Goal: Communication & Community: Participate in discussion

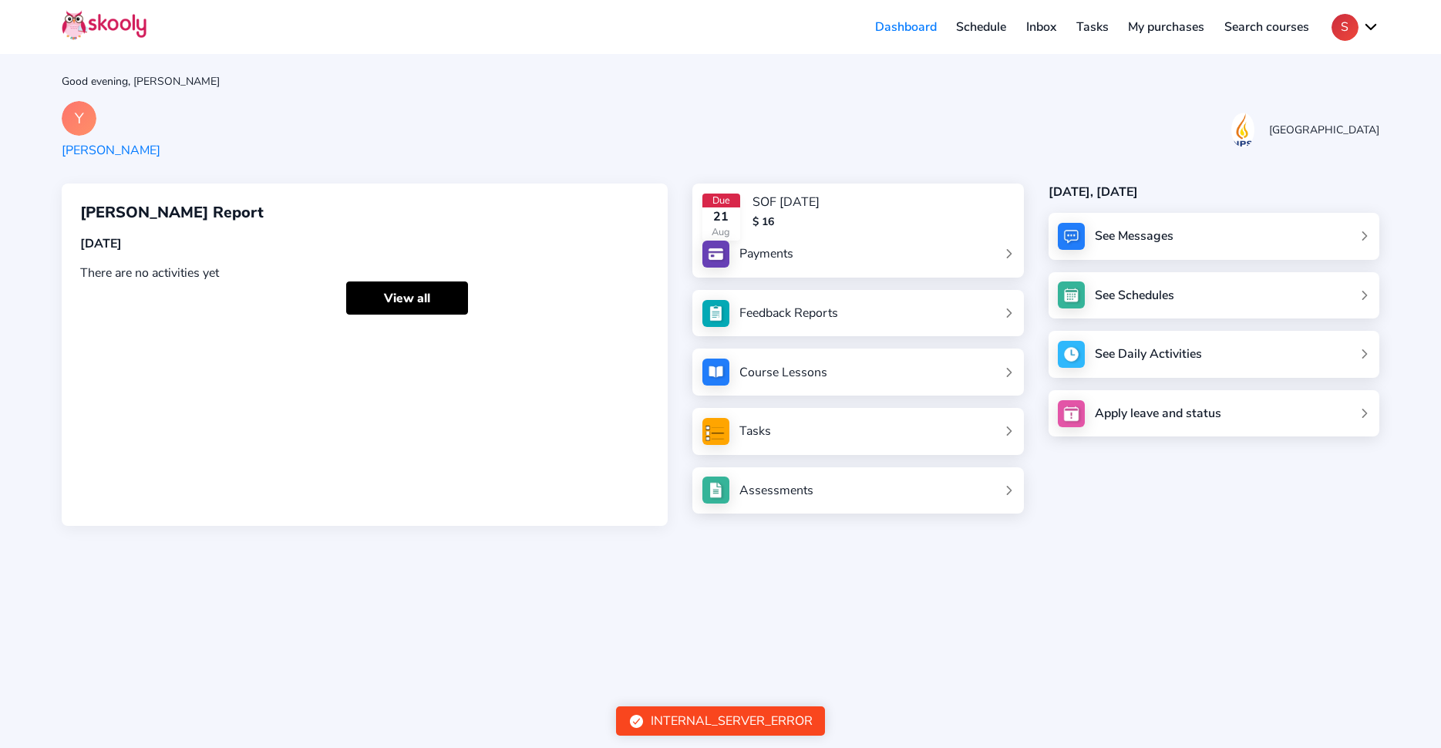
click at [1355, 14] on button "S" at bounding box center [1356, 27] width 48 height 27
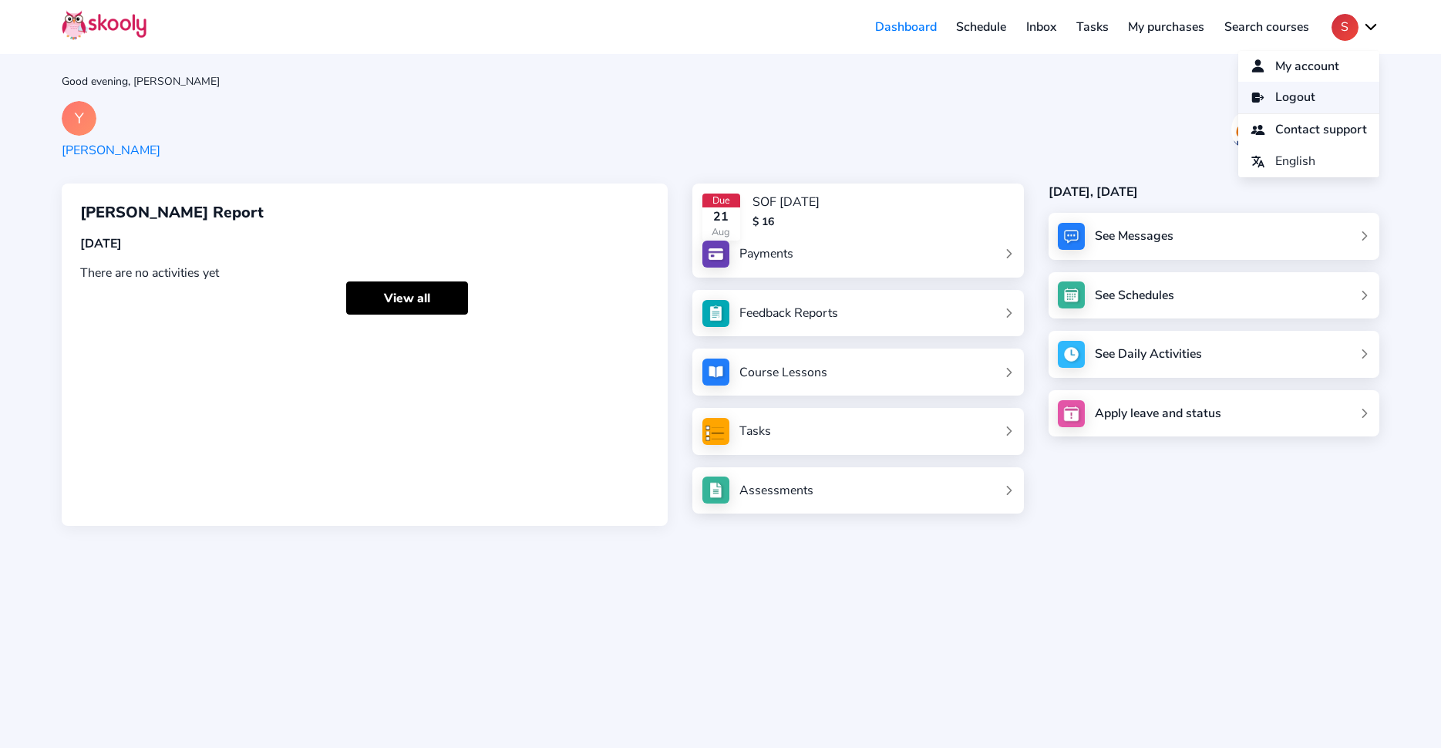
click at [1340, 93] on link "Logout" at bounding box center [1308, 98] width 141 height 32
select select "65"
select select "[GEOGRAPHIC_DATA]"
select select "[GEOGRAPHIC_DATA]/[GEOGRAPHIC_DATA]"
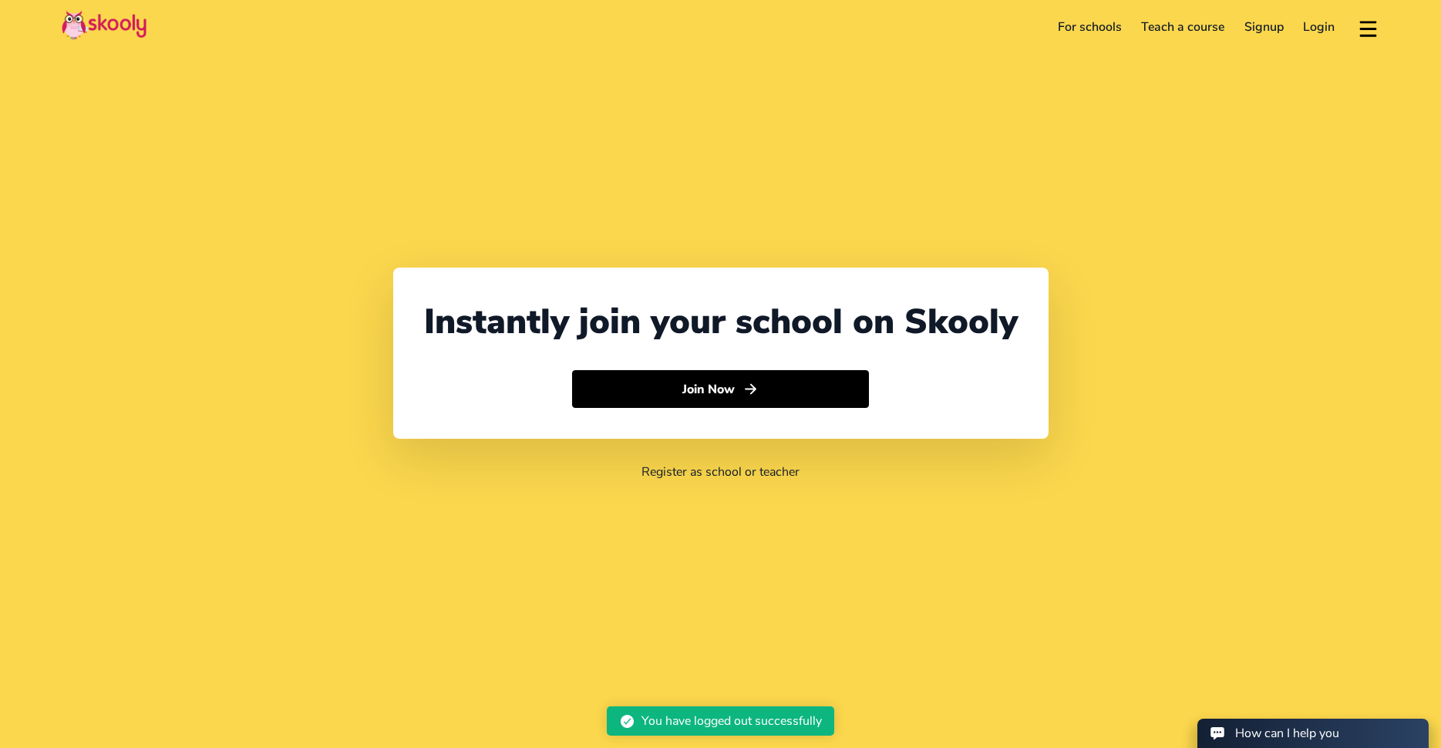
click at [1294, 31] on link "Login" at bounding box center [1320, 27] width 52 height 25
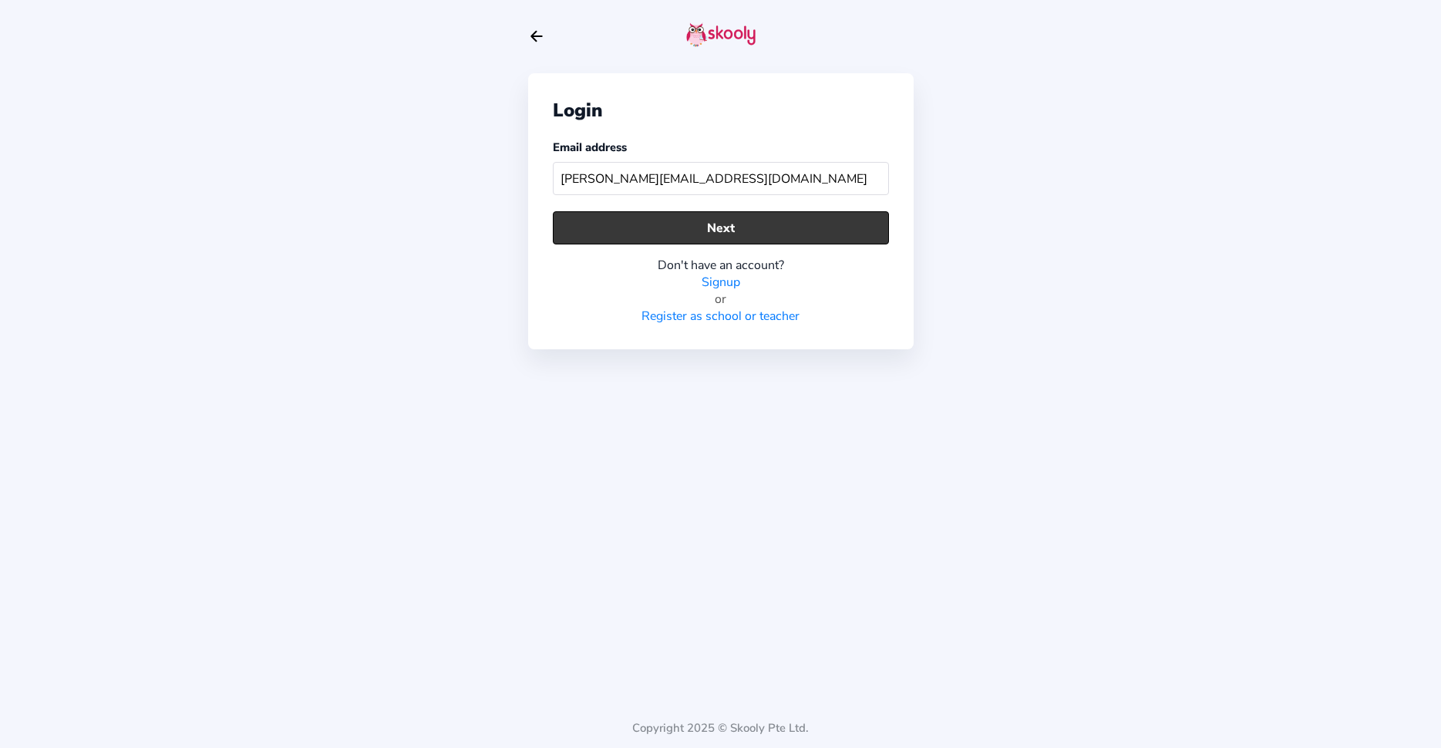
type input "[PERSON_NAME][EMAIL_ADDRESS][DOMAIN_NAME]"
click at [628, 239] on button "Next" at bounding box center [721, 227] width 336 height 33
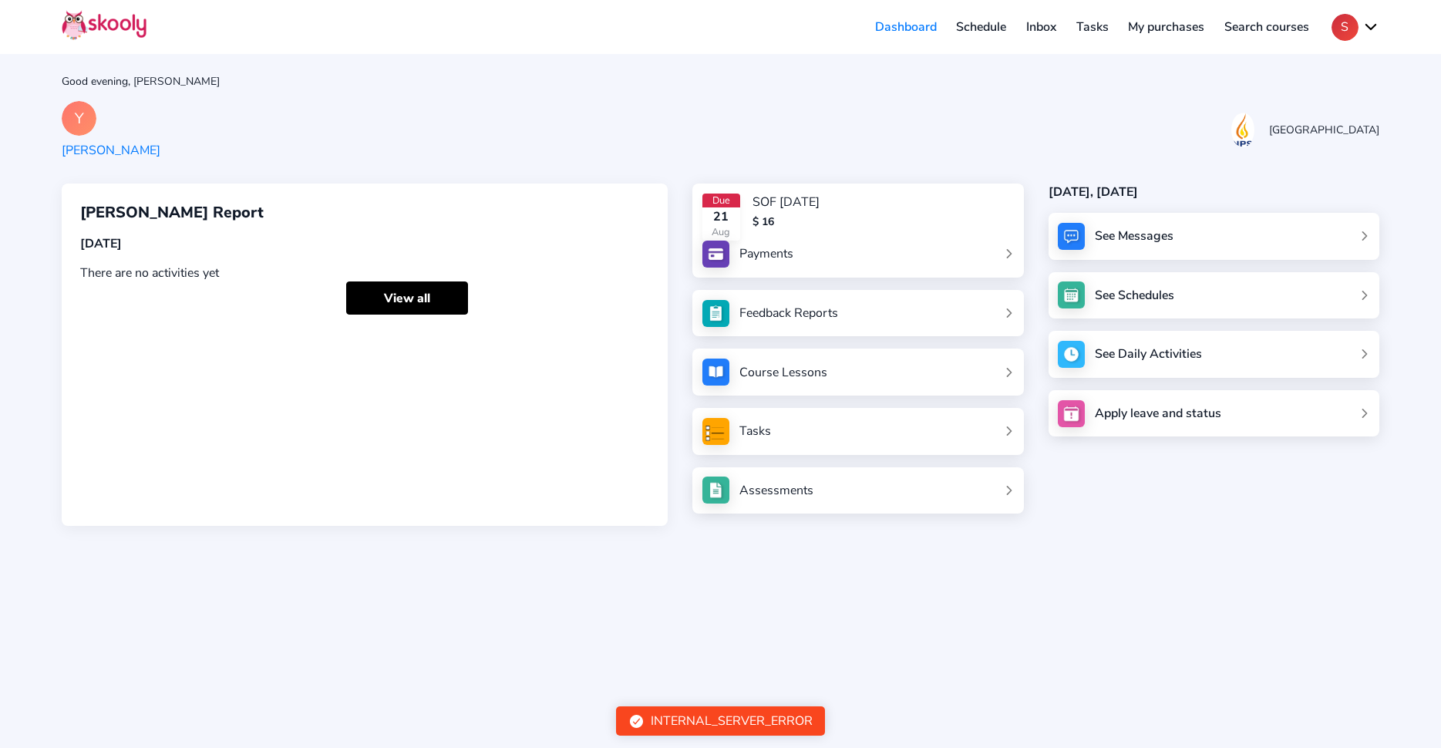
click at [888, 230] on div "Due [DATE] SOF [DATE] $ 16" at bounding box center [857, 217] width 311 height 47
click at [958, 263] on link "Payments" at bounding box center [857, 254] width 311 height 27
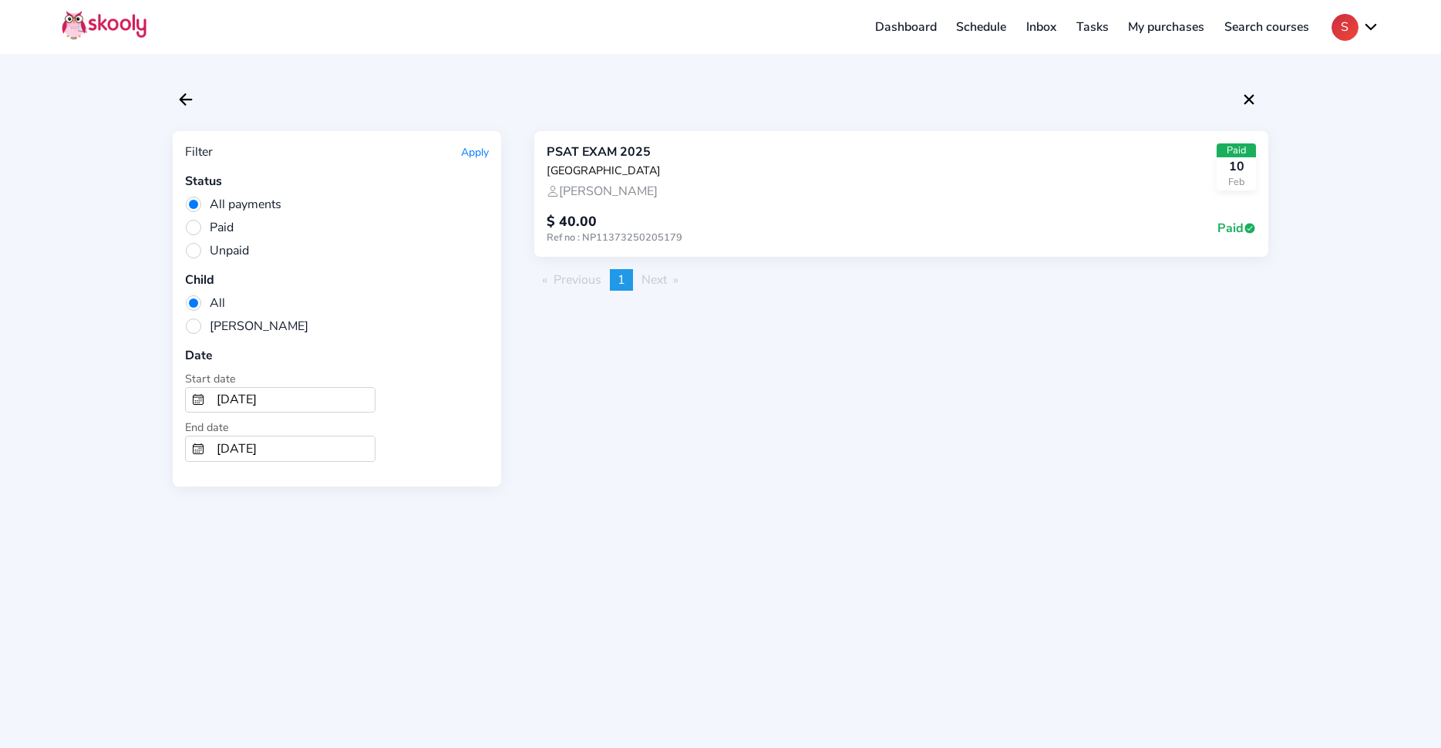
click at [1012, 24] on link "Schedule" at bounding box center [982, 27] width 70 height 25
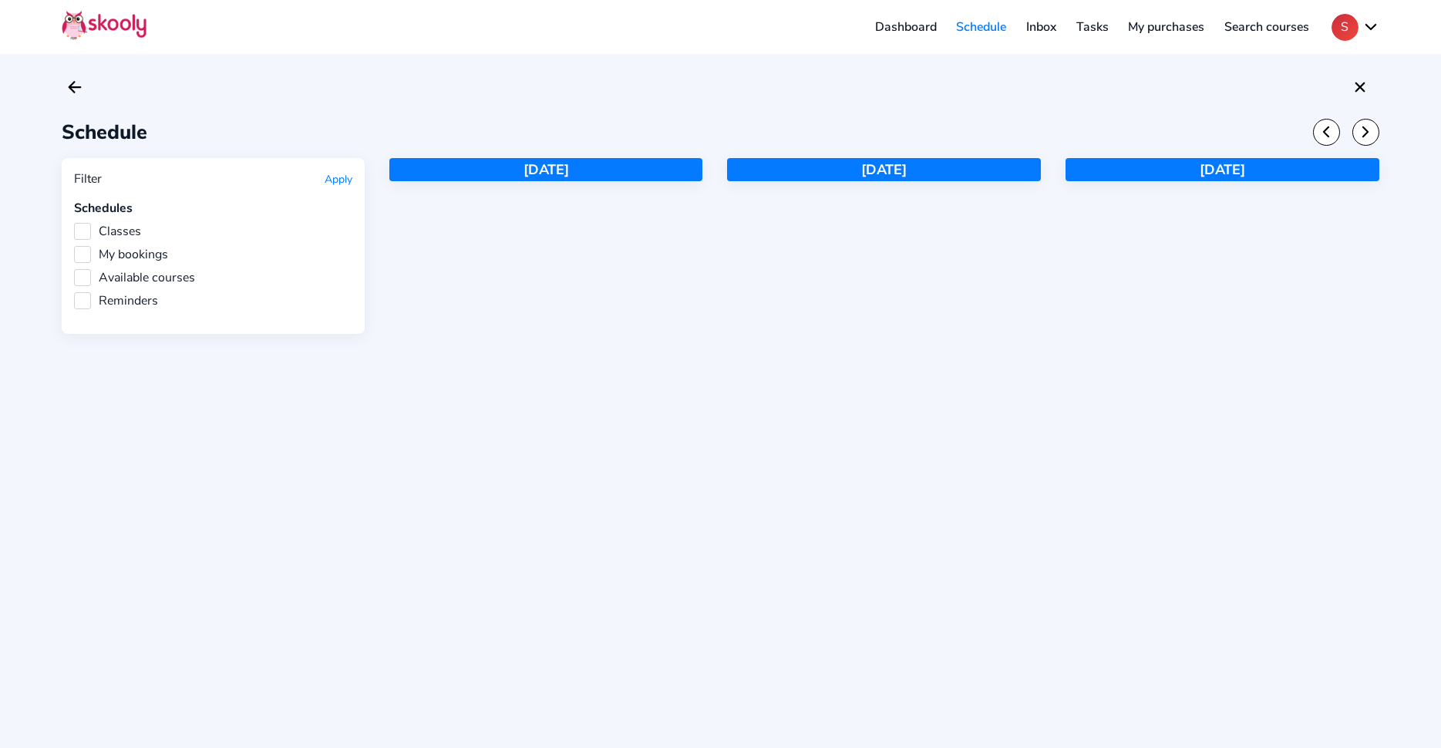
click at [1042, 24] on link "Inbox" at bounding box center [1041, 27] width 50 height 25
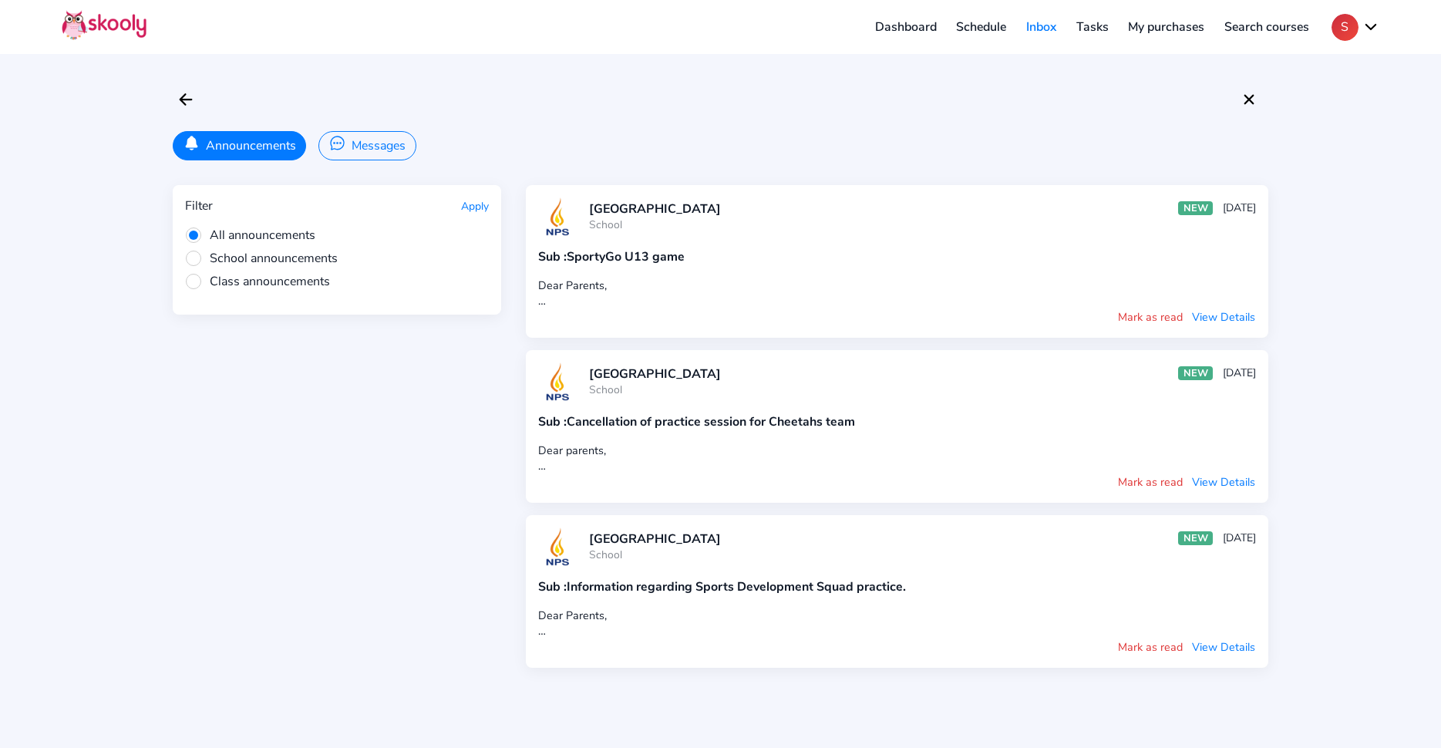
click at [257, 253] on span "School announcements" at bounding box center [261, 258] width 153 height 17
click at [0, 0] on input "School announcements" at bounding box center [0, 0] width 0 height 0
drag, startPoint x: 484, startPoint y: 185, endPoint x: 481, endPoint y: 204, distance: 19.5
click at [484, 186] on div "Filter Apply All announcements School announcements Class announcements" at bounding box center [337, 250] width 328 height 130
click at [481, 204] on button "Apply" at bounding box center [475, 206] width 28 height 15
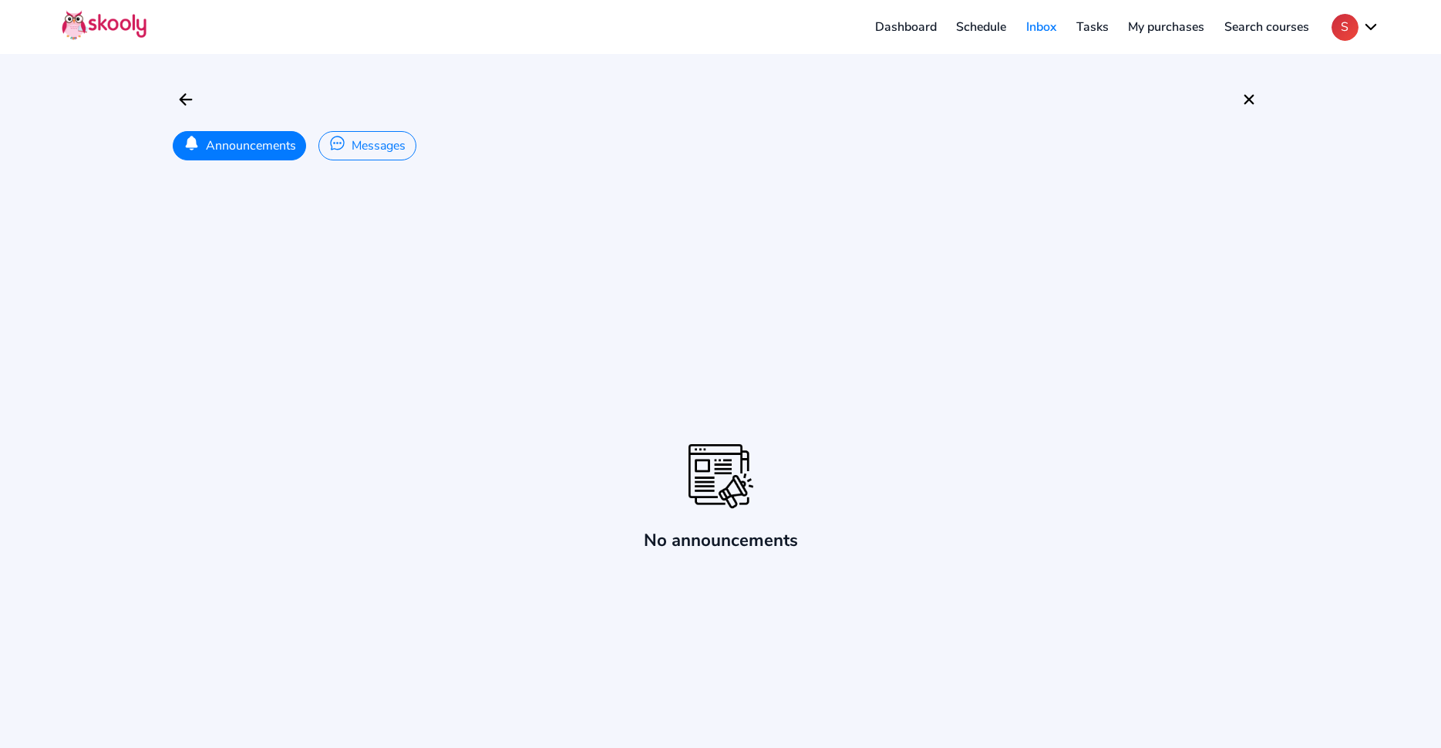
click at [375, 150] on button "Messages" at bounding box center [366, 145] width 97 height 29
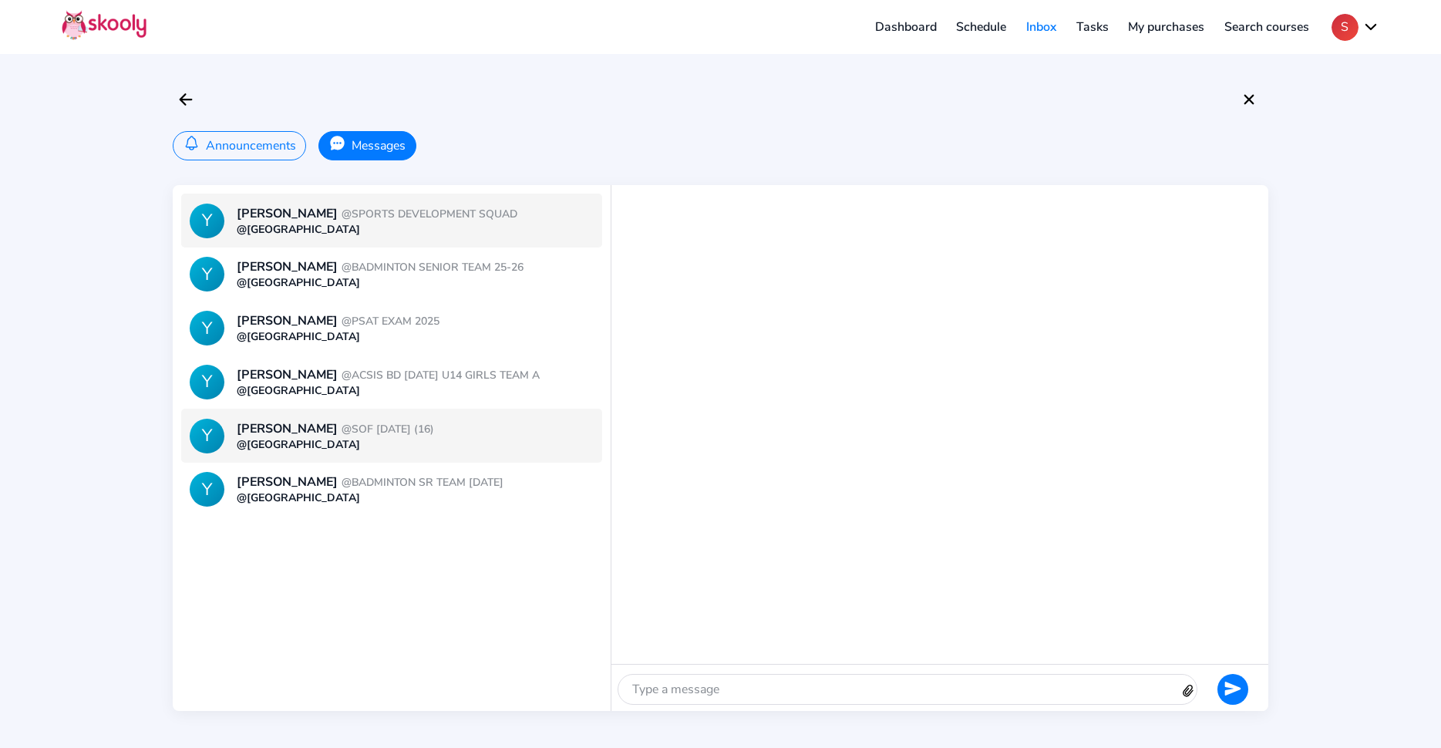
click at [374, 440] on div "@[GEOGRAPHIC_DATA]" at bounding box center [415, 444] width 357 height 15
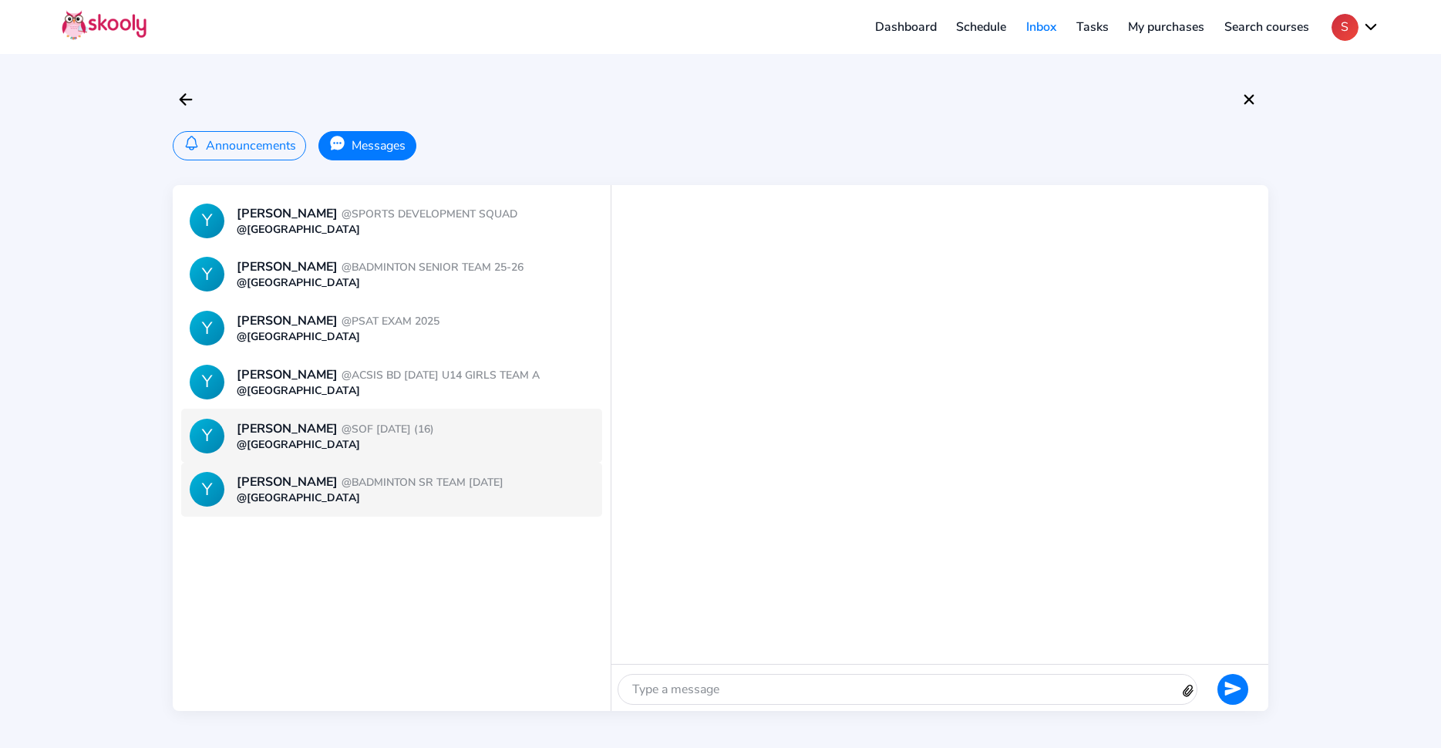
click at [370, 502] on div "@[GEOGRAPHIC_DATA]" at bounding box center [415, 497] width 357 height 15
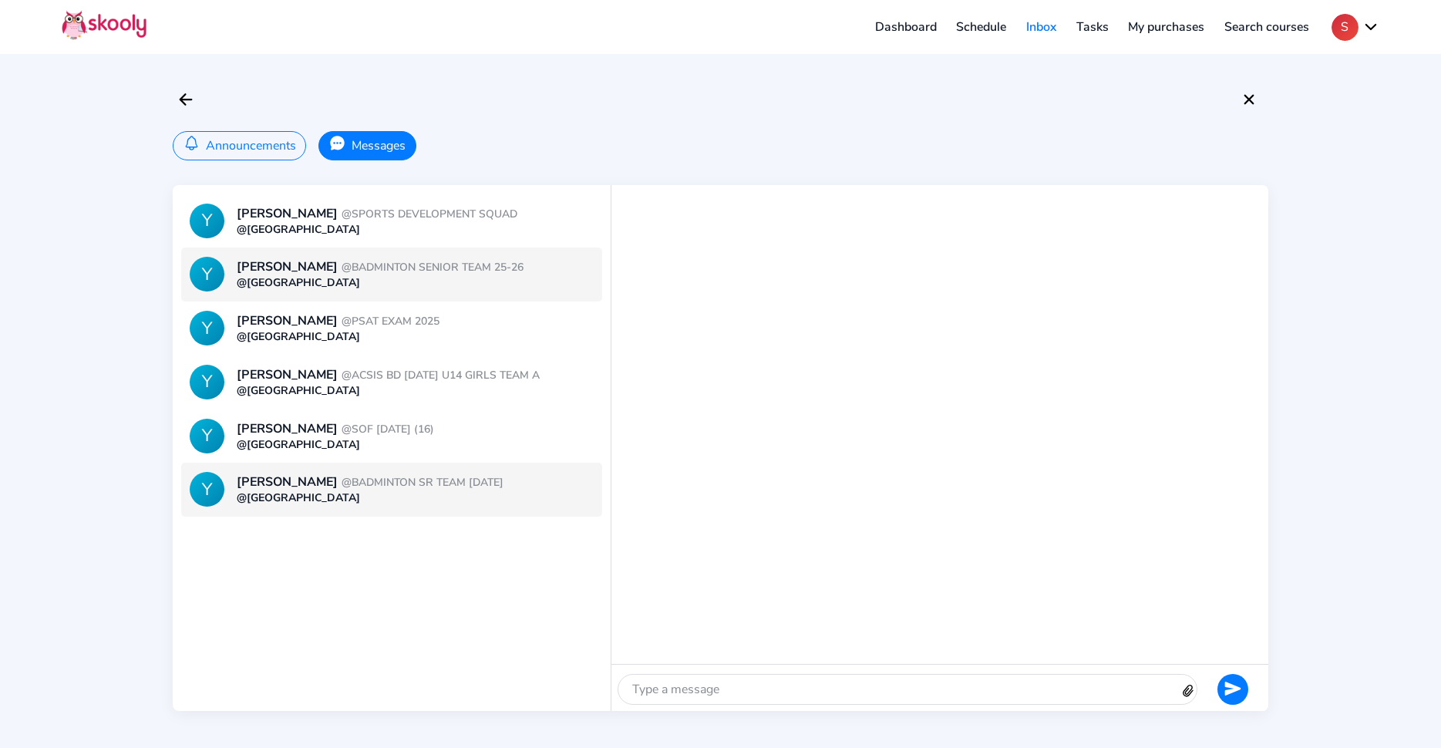
click at [453, 273] on span "@BADMINTON SENIOR TEAM 25-26" at bounding box center [433, 267] width 182 height 15
